Goal: Navigation & Orientation: Understand site structure

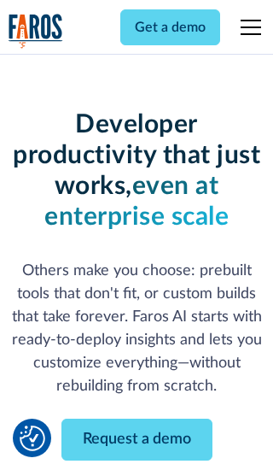
scroll to position [205, 0]
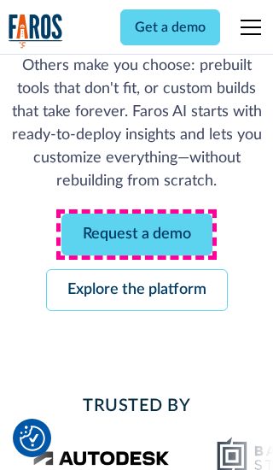
click at [137, 234] on link "Request a demo" at bounding box center [137, 235] width 151 height 42
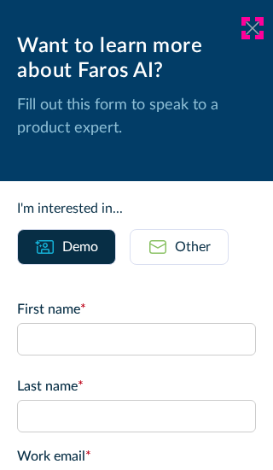
click at [253, 28] on icon at bounding box center [253, 27] width 14 height 13
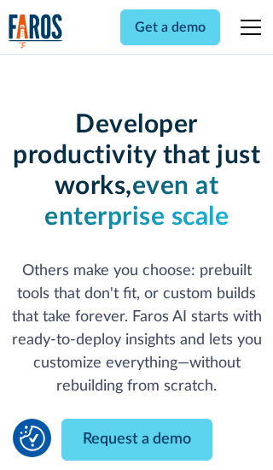
scroll to position [261, 0]
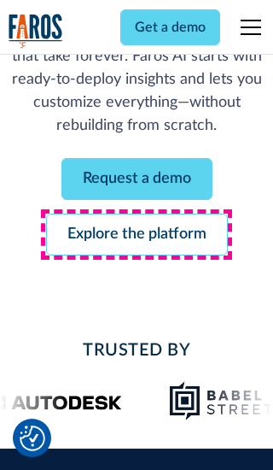
click at [137, 234] on link "Explore the platform" at bounding box center [137, 235] width 182 height 42
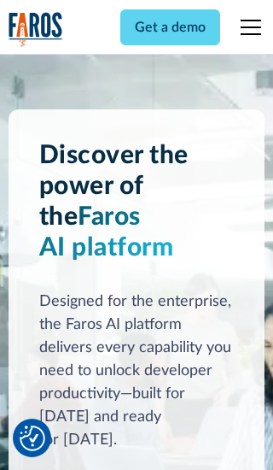
scroll to position [12832, 0]
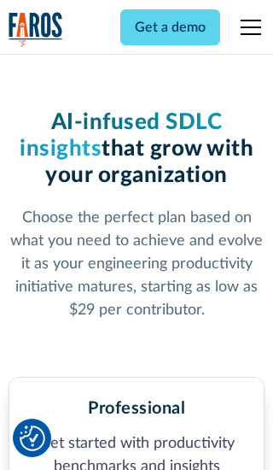
scroll to position [2647, 0]
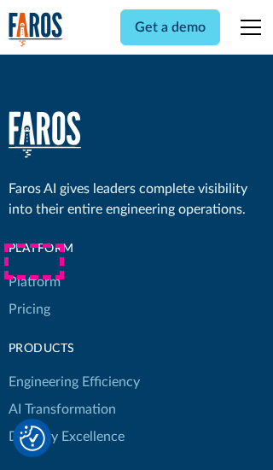
click at [33, 268] on link "Platform" at bounding box center [35, 281] width 52 height 27
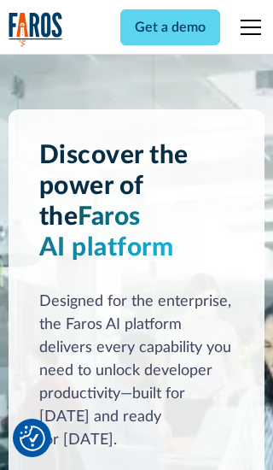
scroll to position [13380, 0]
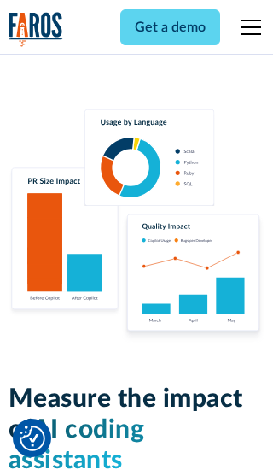
scroll to position [10560, 0]
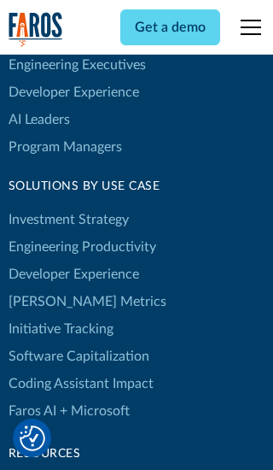
click at [51, 288] on link "[PERSON_NAME] Metrics" at bounding box center [88, 301] width 158 height 27
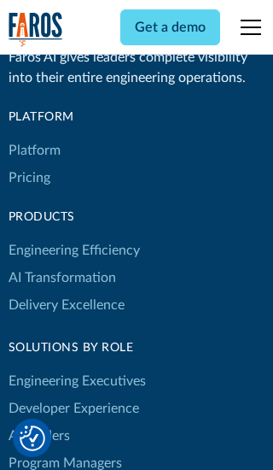
scroll to position [7480, 0]
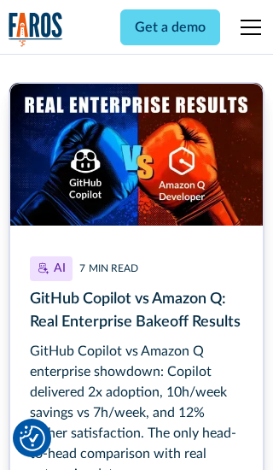
scroll to position [7699, 0]
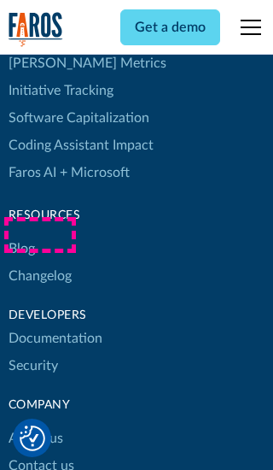
click at [39, 262] on link "Changelog" at bounding box center [40, 275] width 63 height 27
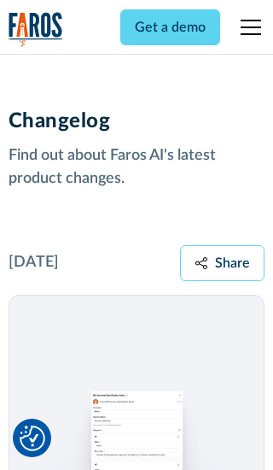
scroll to position [20634, 0]
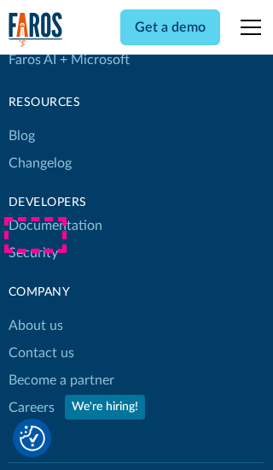
click at [35, 312] on link "About us" at bounding box center [36, 325] width 55 height 27
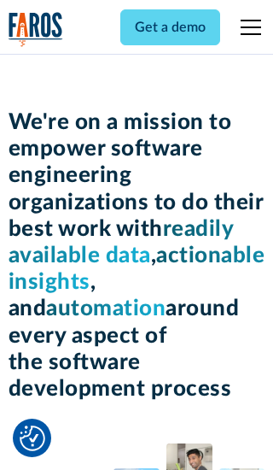
scroll to position [5891, 0]
